Goal: Task Accomplishment & Management: Manage account settings

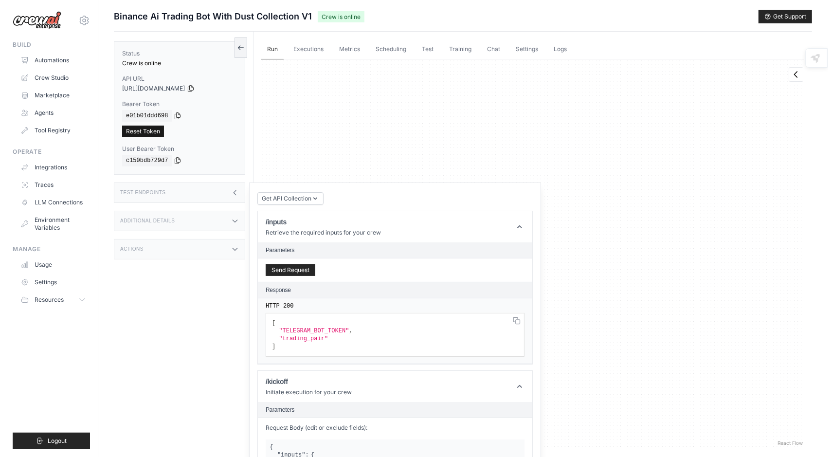
scroll to position [278, 0]
click at [43, 230] on link "Environment Variables" at bounding box center [49, 223] width 73 height 23
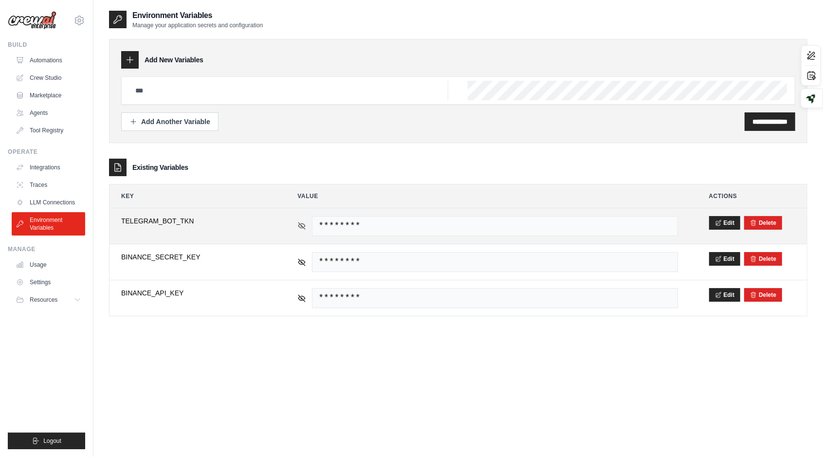
click at [305, 226] on icon at bounding box center [301, 225] width 9 height 9
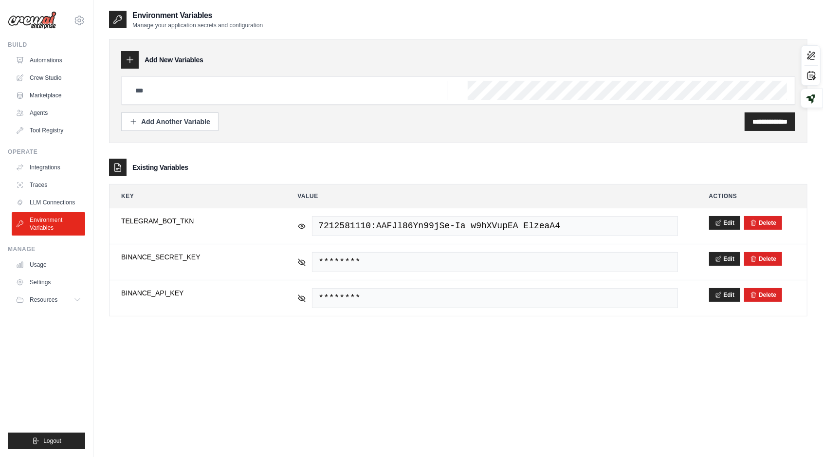
drag, startPoint x: 228, startPoint y: 218, endPoint x: 22, endPoint y: 210, distance: 205.9
click at [22, 210] on div "reemfayek95@gmail.com Settings Build Automations Crew Studio" at bounding box center [411, 238] width 823 height 476
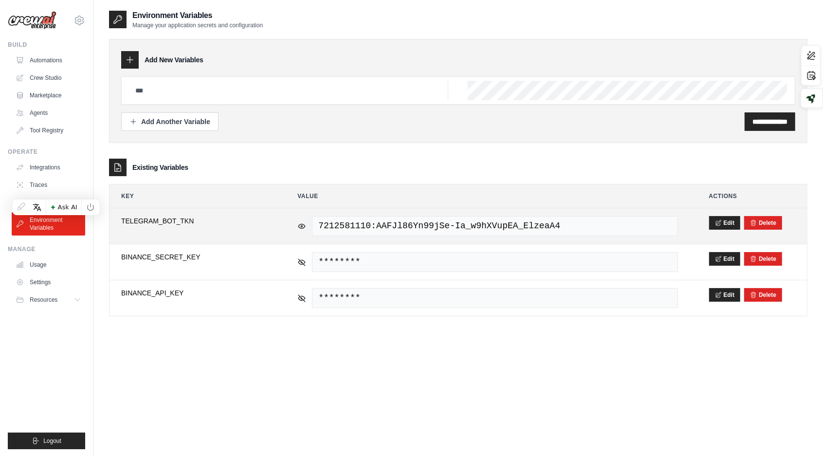
click at [200, 224] on span "TELEGRAM_BOT_TKN" at bounding box center [193, 221] width 145 height 10
drag, startPoint x: 138, startPoint y: 219, endPoint x: 222, endPoint y: 222, distance: 84.2
click at [222, 222] on td "**********" at bounding box center [193, 226] width 168 height 36
click at [223, 223] on span "TELEGRAM_BOT_TKN" at bounding box center [193, 221] width 145 height 10
copy span "TELEGRAM_BOT_TKN"
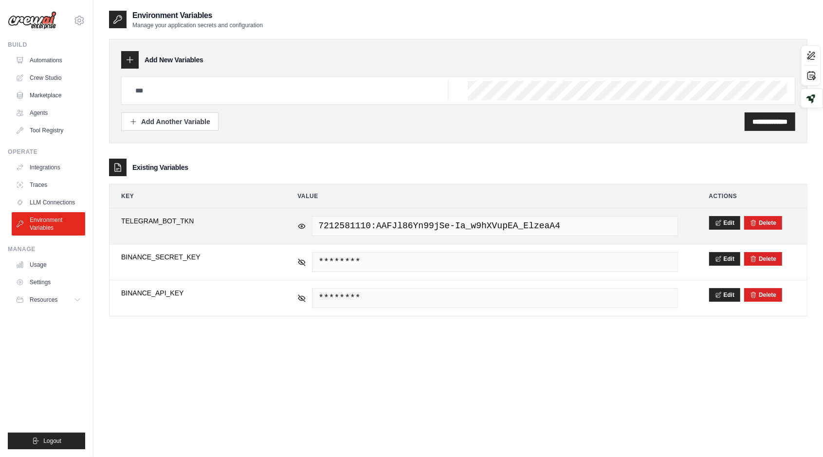
click at [195, 218] on span "TELEGRAM_BOT_TKN" at bounding box center [193, 221] width 145 height 10
drag, startPoint x: 192, startPoint y: 219, endPoint x: 110, endPoint y: 218, distance: 81.7
click at [110, 218] on td "**********" at bounding box center [193, 226] width 168 height 36
copy span "TELEGRAM_BOT_TKN"
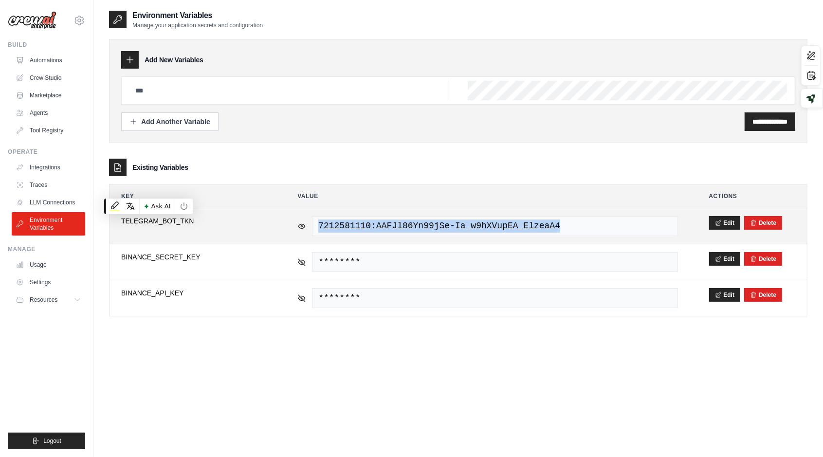
drag, startPoint x: 558, startPoint y: 225, endPoint x: 232, endPoint y: 220, distance: 326.0
click at [232, 220] on tr "**********" at bounding box center [457, 226] width 697 height 36
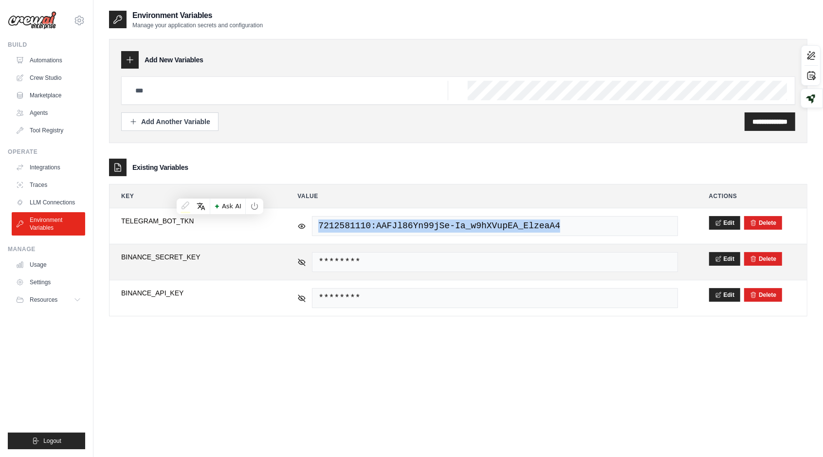
copy tr "7212581110:AAFJl86Yn99jSe-Ia_w9hXVupEA_ElzeaA4"
click at [306, 263] on icon at bounding box center [301, 261] width 9 height 9
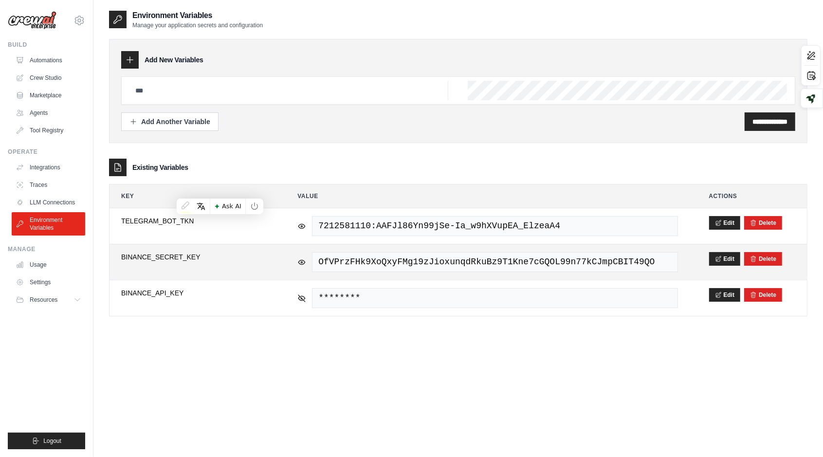
click at [200, 253] on span "BINANCE_SECRET_KEY" at bounding box center [193, 257] width 145 height 10
click at [729, 259] on button "Edit" at bounding box center [725, 259] width 32 height 14
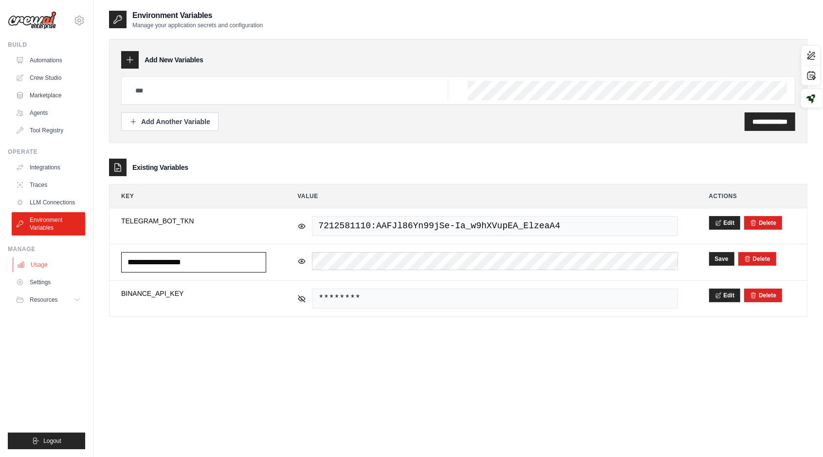
drag, startPoint x: 234, startPoint y: 265, endPoint x: 38, endPoint y: 259, distance: 196.2
click at [38, 259] on div "reemfayek95@gmail.com Settings Build Automations Crew Studio" at bounding box center [411, 238] width 823 height 476
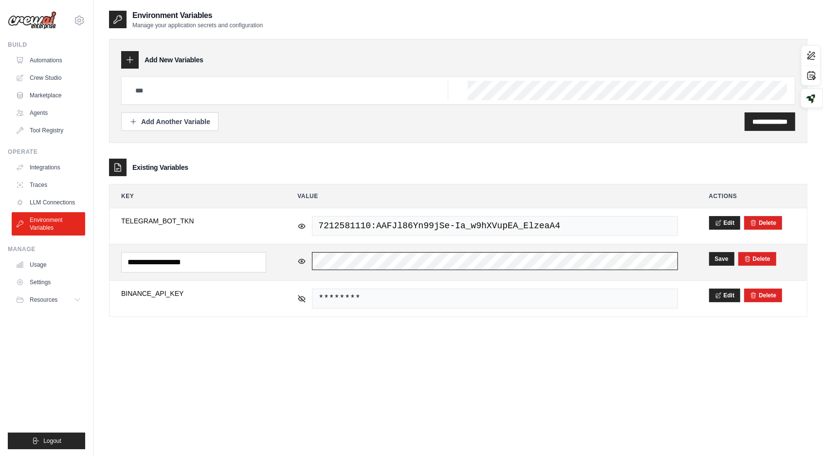
click at [176, 253] on tr "**********" at bounding box center [457, 262] width 697 height 36
click at [715, 261] on button "Save" at bounding box center [721, 259] width 25 height 14
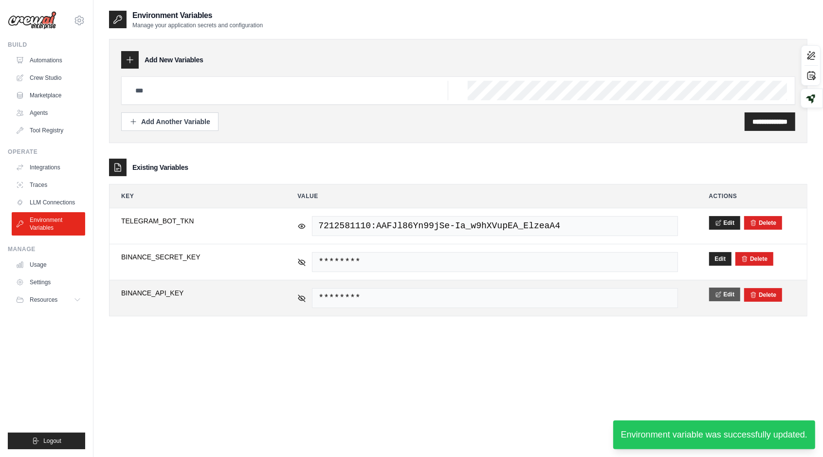
click at [723, 289] on button "Edit" at bounding box center [725, 295] width 32 height 14
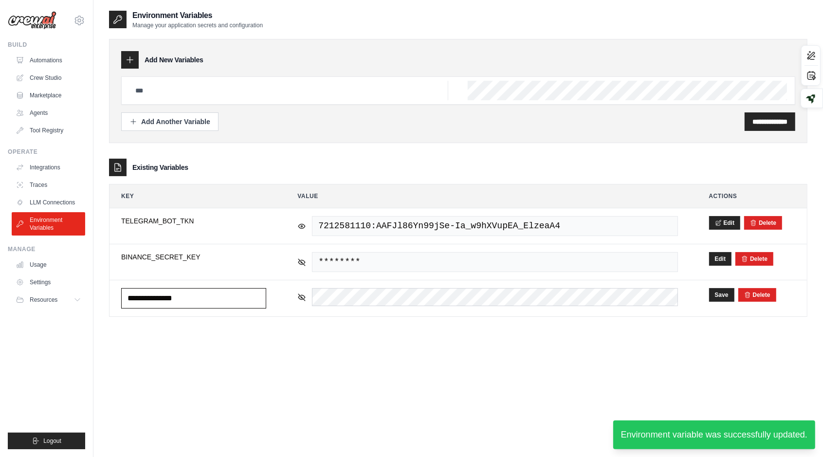
drag, startPoint x: 208, startPoint y: 297, endPoint x: 5, endPoint y: 281, distance: 203.0
click at [5, 281] on div "reemfayek95@gmail.com Settings Build Automations Crew Studio" at bounding box center [411, 238] width 823 height 476
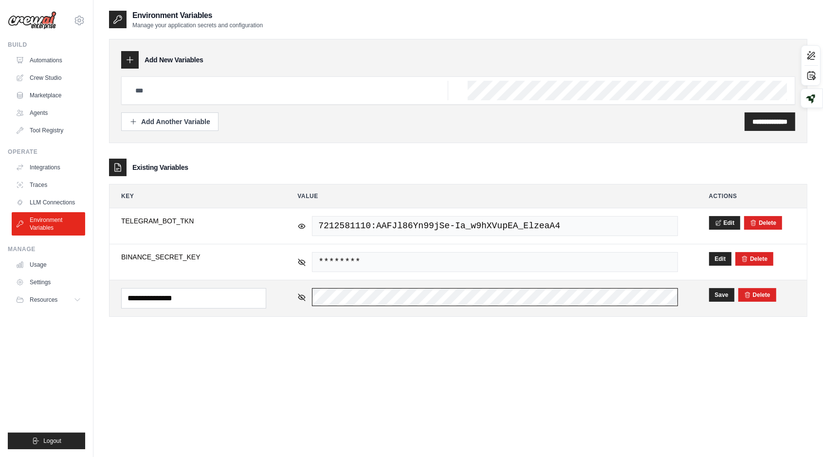
click at [274, 307] on tr "**********" at bounding box center [457, 298] width 697 height 36
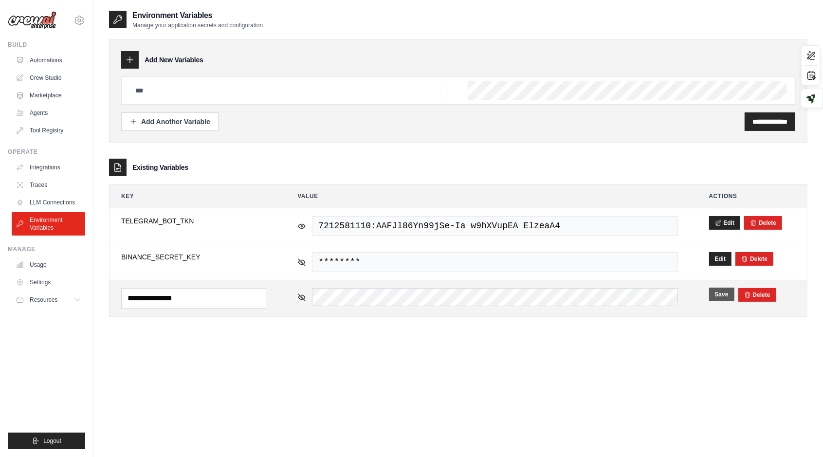
click at [719, 293] on button "Save" at bounding box center [721, 295] width 25 height 14
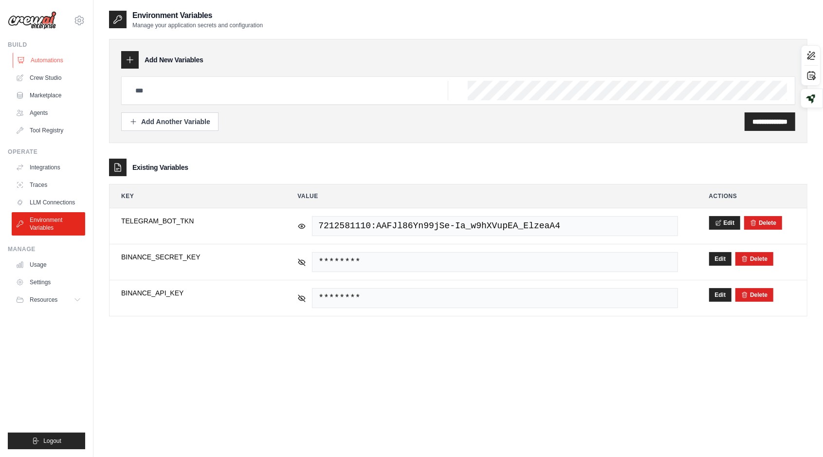
click at [71, 60] on link "Automations" at bounding box center [49, 61] width 73 height 16
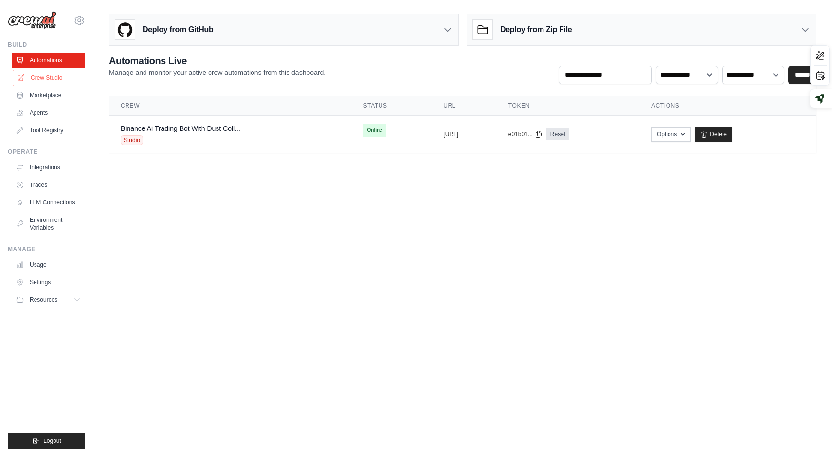
click at [52, 74] on link "Crew Studio" at bounding box center [49, 78] width 73 height 16
